Goal: Task Accomplishment & Management: Manage account settings

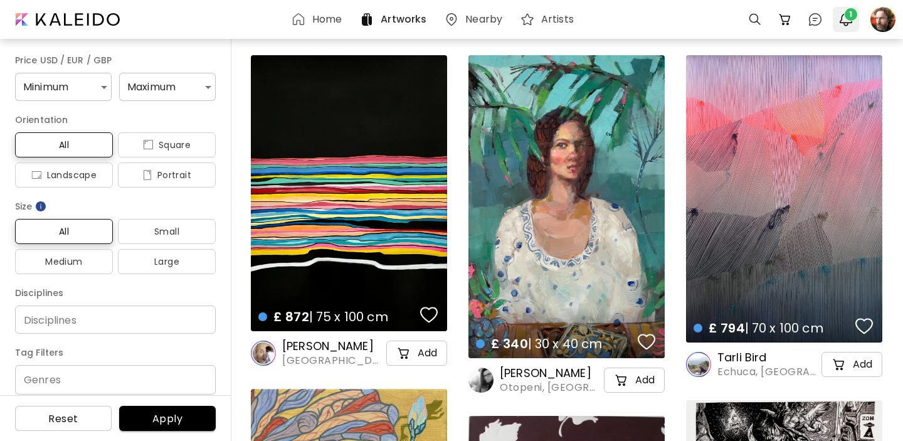
click at [846, 19] on img "button" at bounding box center [845, 19] width 15 height 15
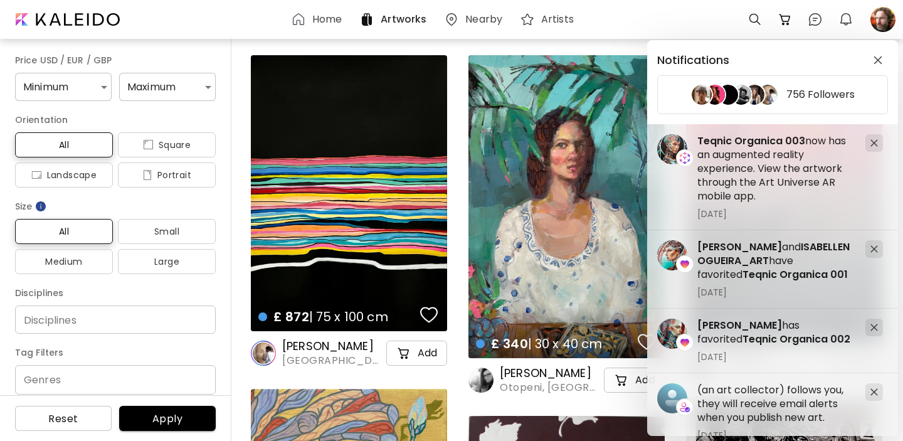
click at [880, 22] on div "Notifications 756 Followers Andrei Avram and ISABELLENOGUEIRA_ART have favorite…" at bounding box center [451, 220] width 903 height 441
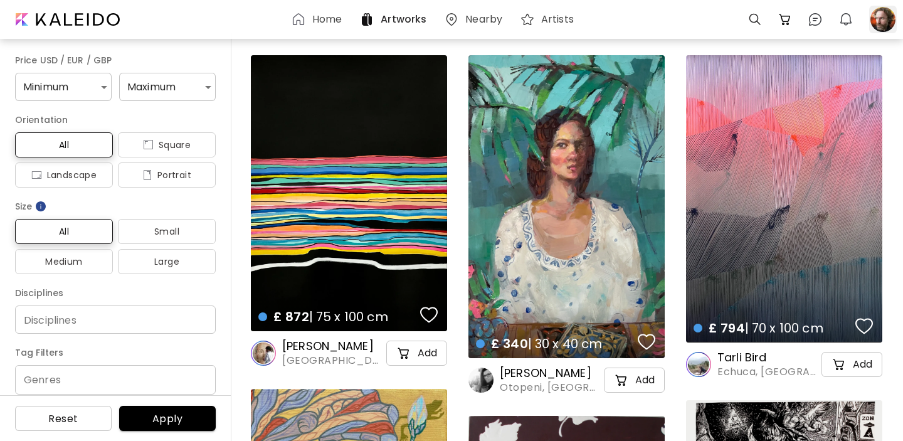
click at [881, 23] on div at bounding box center [883, 20] width 28 height 28
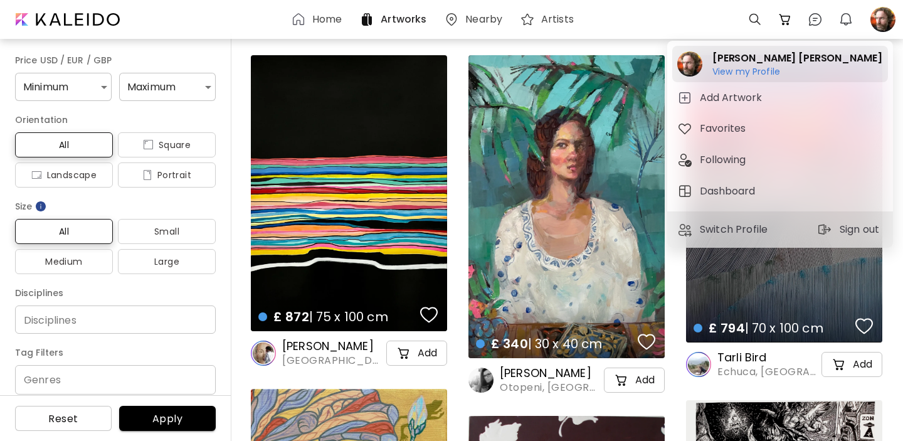
click at [740, 67] on h6 "View my Profile" at bounding box center [796, 71] width 169 height 11
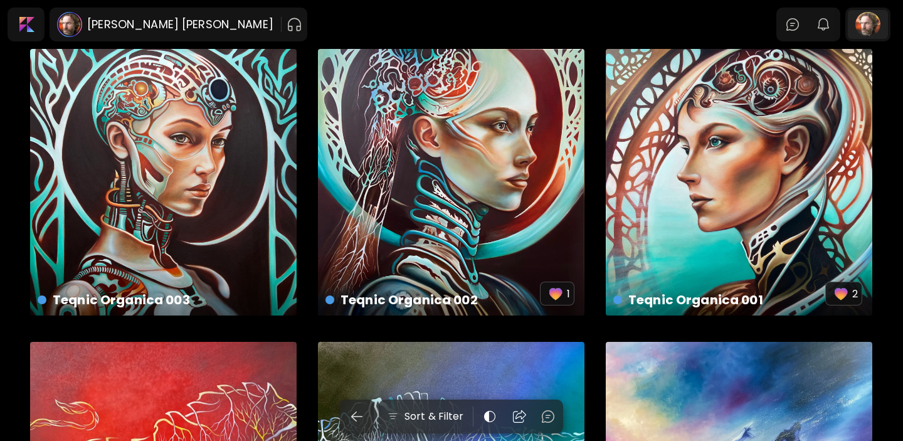
click at [872, 22] on div at bounding box center [868, 24] width 40 height 29
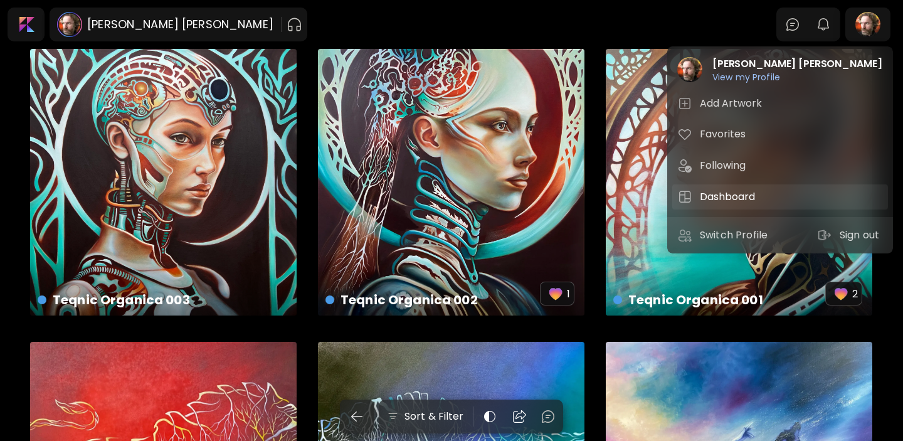
click at [714, 193] on h5 "Dashboard" at bounding box center [729, 196] width 59 height 15
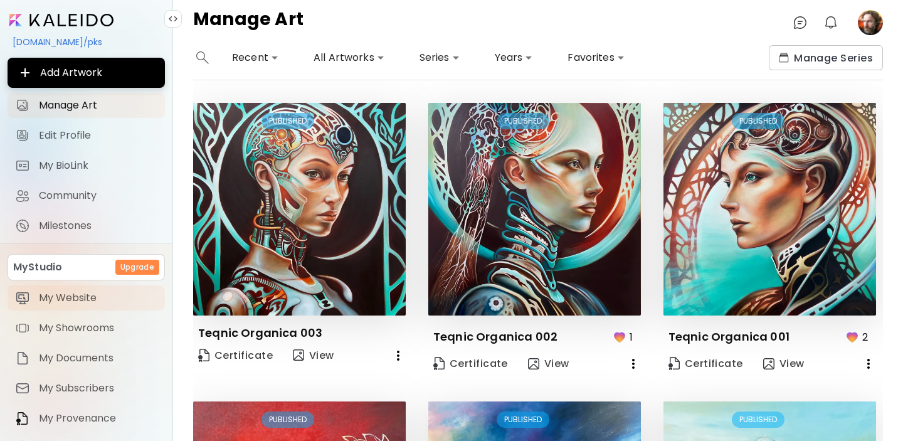
click at [66, 297] on span "My Website" at bounding box center [98, 298] width 119 height 13
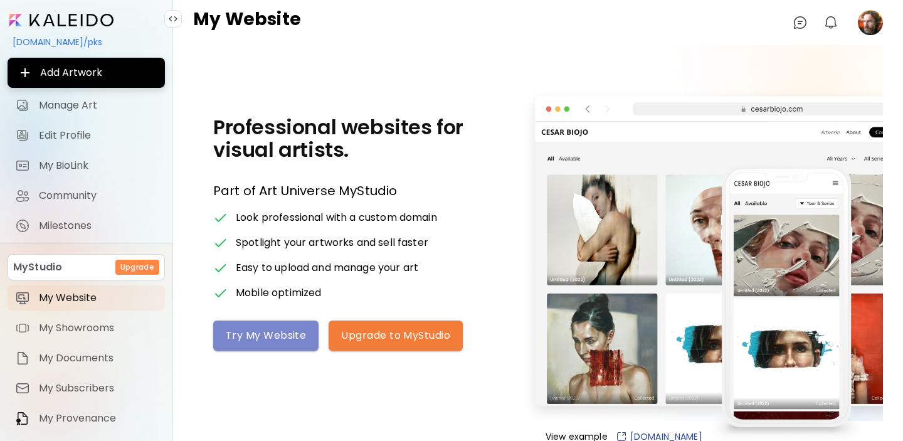
click at [287, 340] on span "Try My Website" at bounding box center [266, 335] width 80 height 13
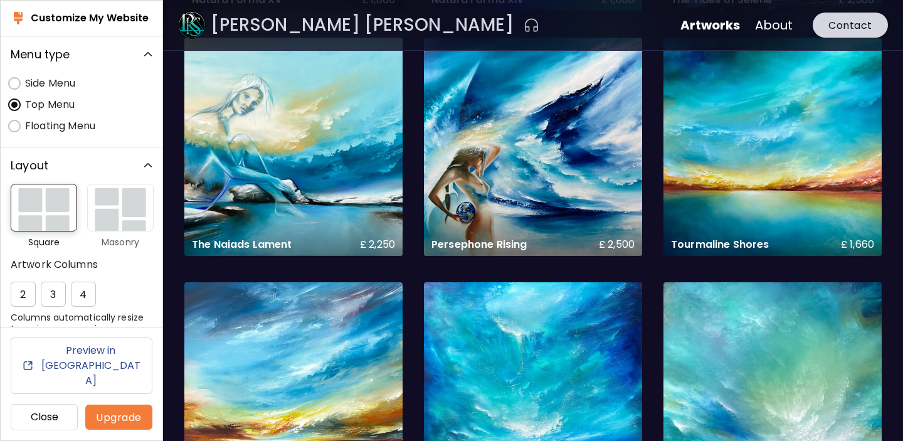
scroll to position [441, 0]
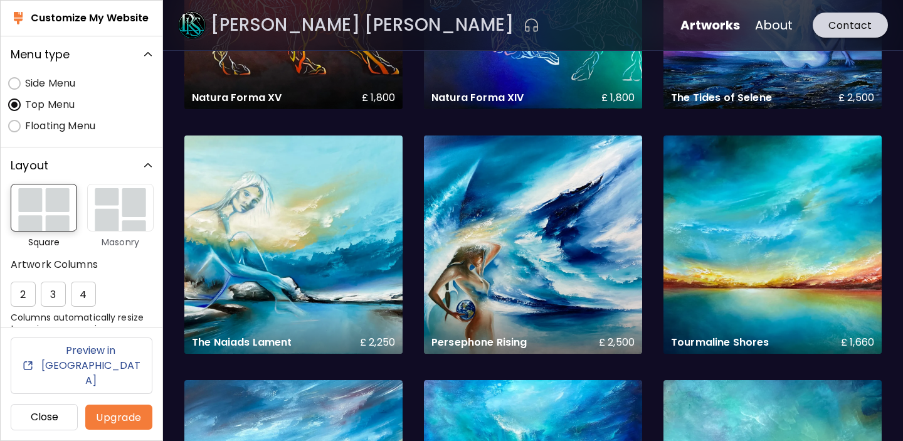
click at [101, 384] on h6 "Preview in New Tab" at bounding box center [91, 365] width 102 height 45
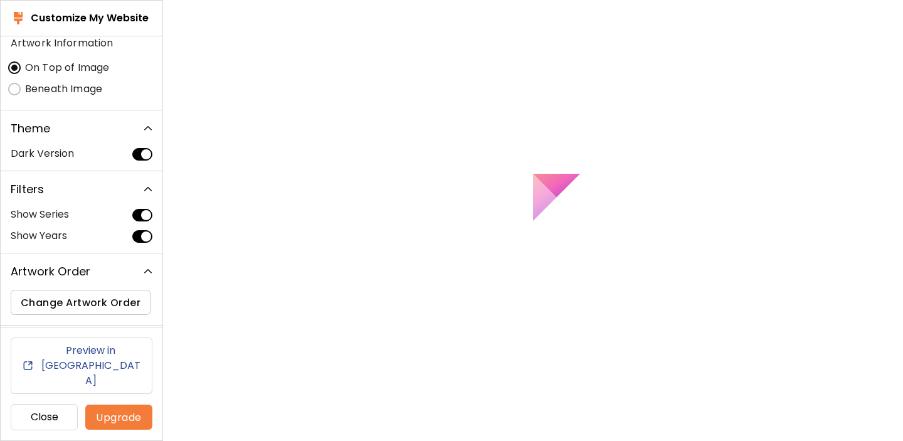
scroll to position [0, 0]
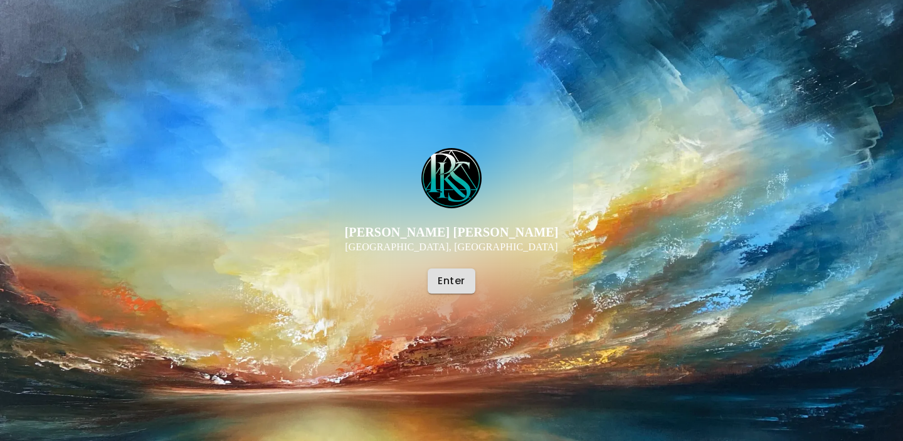
click at [442, 280] on span "Enter" at bounding box center [451, 280] width 27 height 13
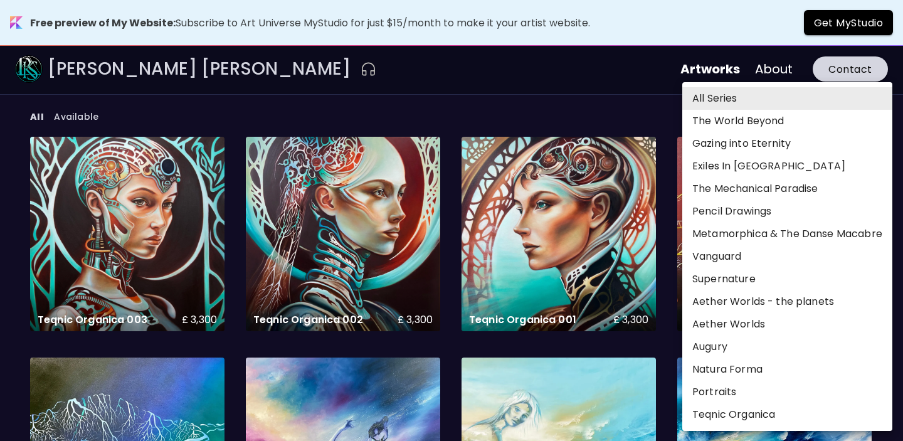
click at [861, 114] on body "Free preview of My Website: Subscribe to Art Universe MyStudio for just $15/mon…" at bounding box center [451, 220] width 903 height 441
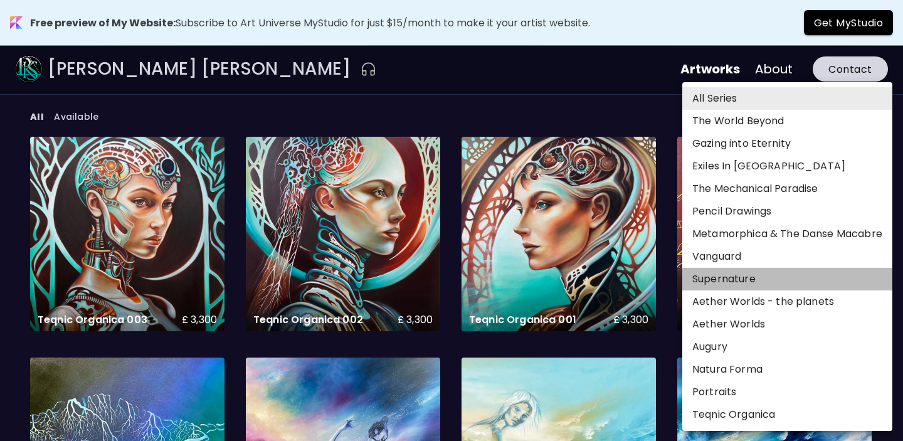
click at [799, 284] on li "Supernature" at bounding box center [787, 279] width 210 height 23
type input "***"
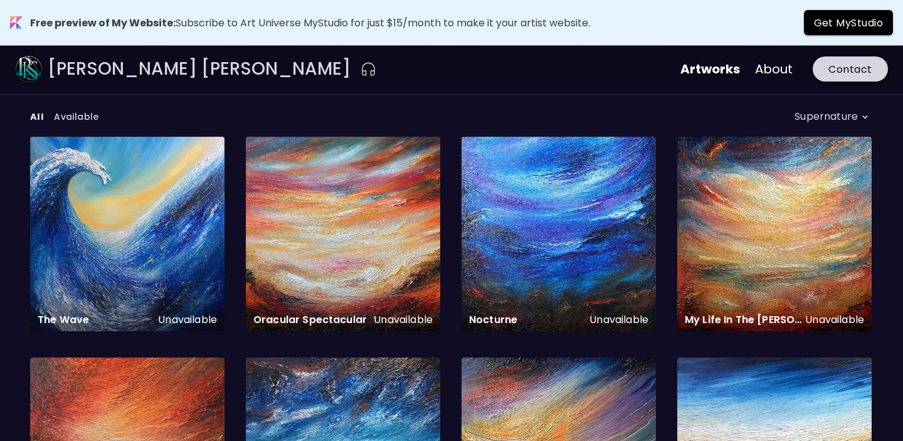
click at [862, 117] on body "Free preview of My Website: Subscribe to Art Universe MyStudio for just $15/mon…" at bounding box center [451, 220] width 903 height 441
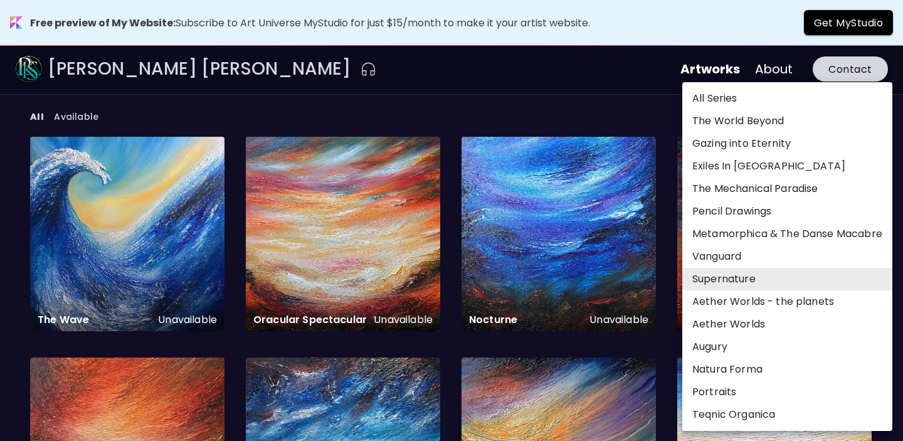
click at [784, 164] on li "Exiles In [GEOGRAPHIC_DATA]" at bounding box center [787, 166] width 210 height 23
type input "*******"
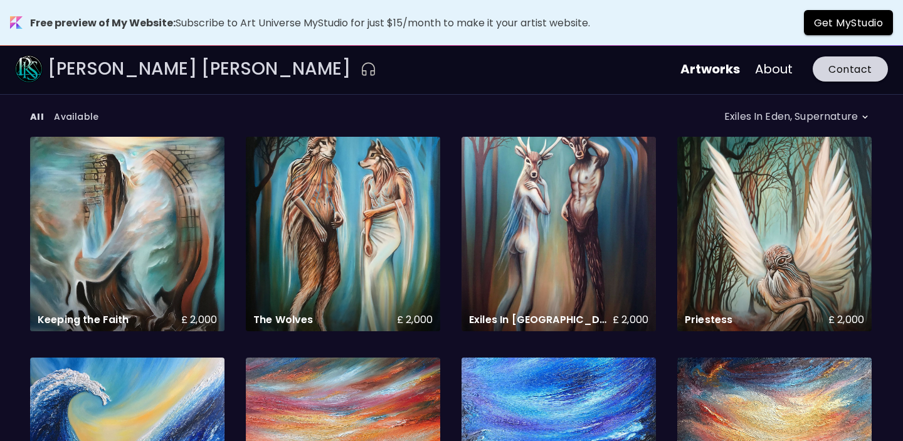
click at [825, 115] on body "Free preview of My Website: Subscribe to Art Universe MyStudio for just $15/mon…" at bounding box center [451, 220] width 903 height 441
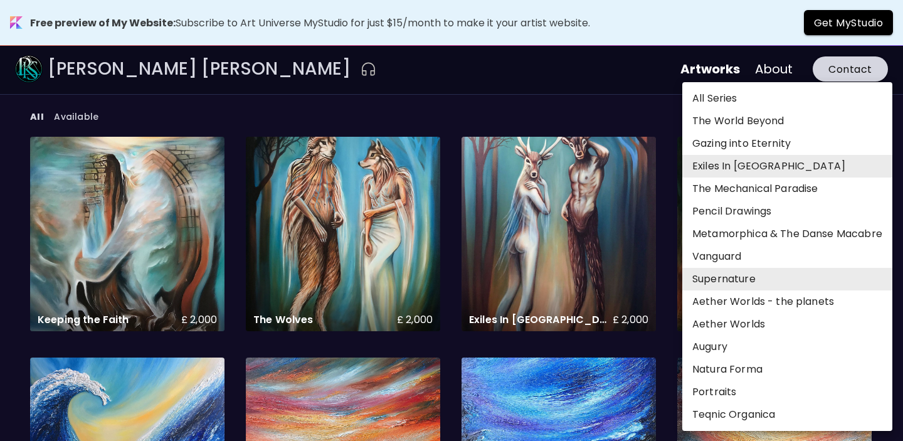
click at [817, 100] on li "All Series" at bounding box center [787, 98] width 210 height 23
type input "*"
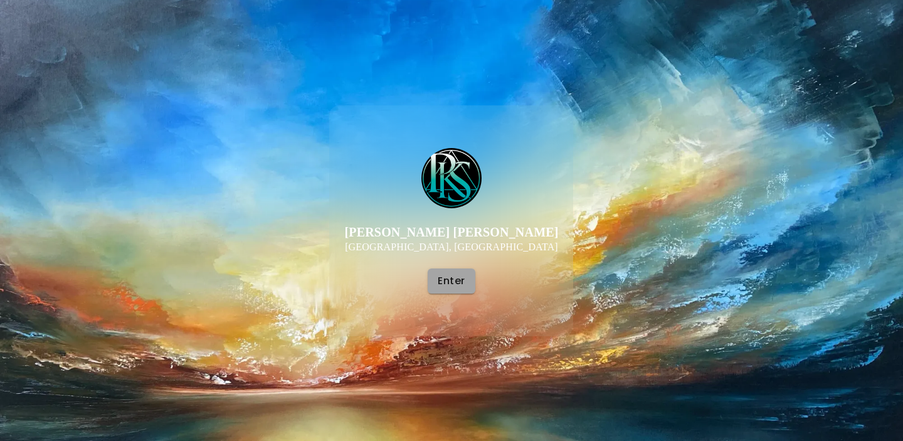
click at [452, 282] on span "Enter" at bounding box center [451, 280] width 27 height 13
